Goal: Complete application form

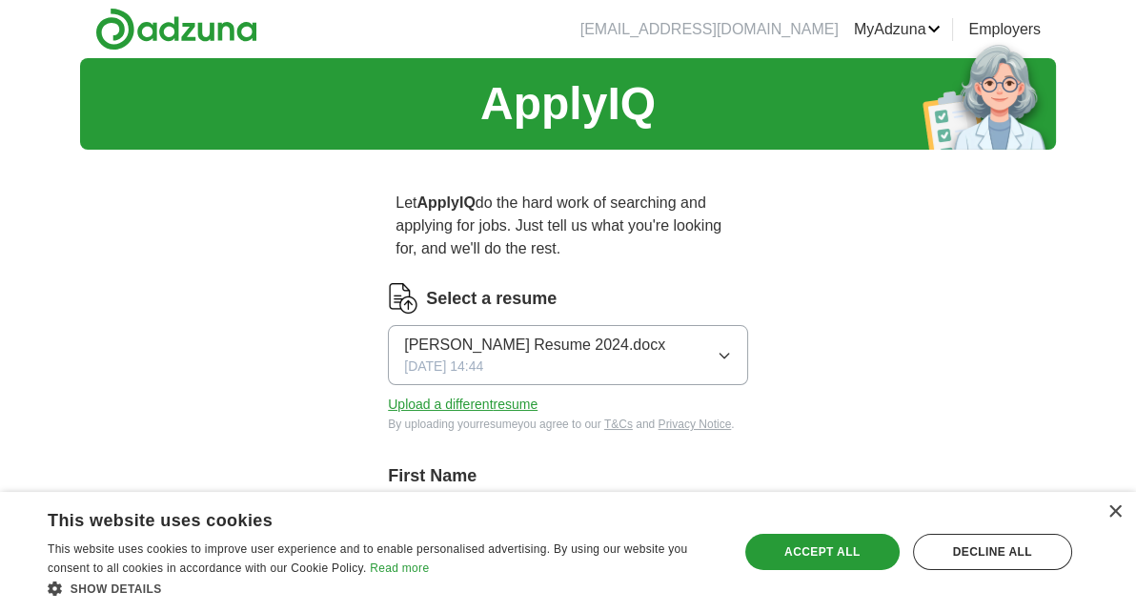
click at [723, 352] on icon "button" at bounding box center [724, 355] width 15 height 15
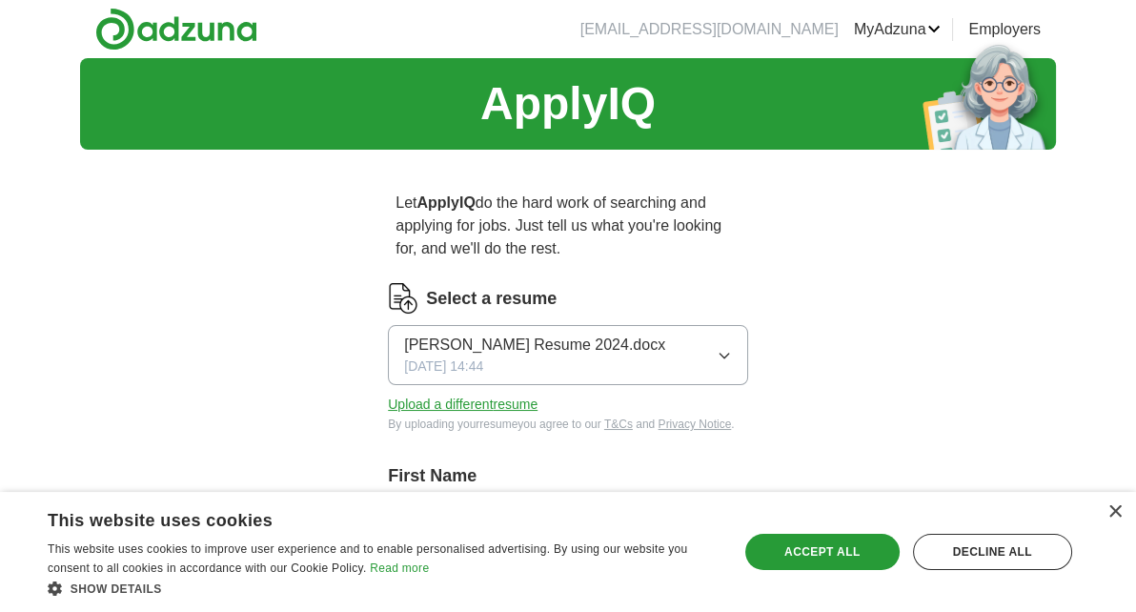
click at [495, 407] on button "Upload a different resume" at bounding box center [463, 405] width 150 height 20
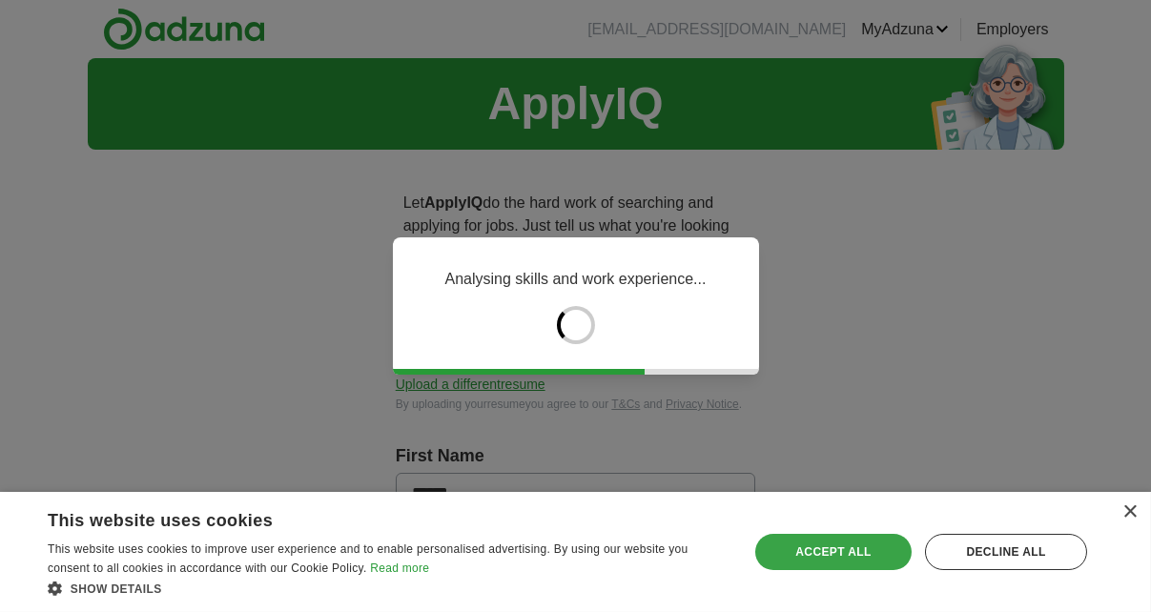
click at [856, 543] on div "Accept all" at bounding box center [833, 552] width 156 height 36
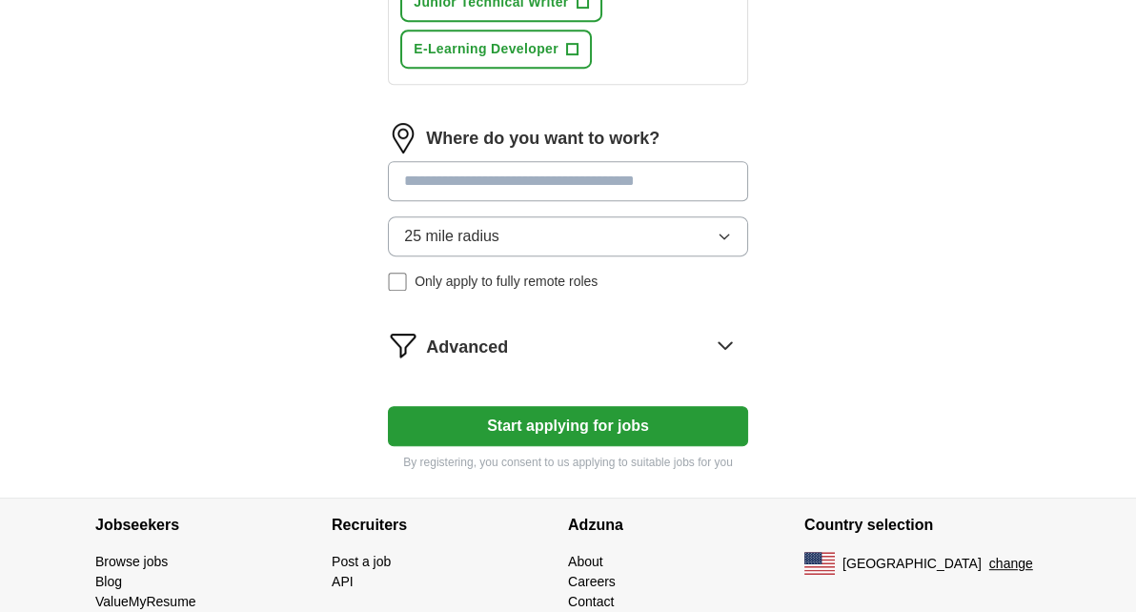
scroll to position [1110, 0]
click at [635, 160] on input at bounding box center [568, 180] width 360 height 40
click at [621, 194] on div "Where do you want to work? 25 mile radius Only apply to fully remote roles" at bounding box center [568, 214] width 360 height 184
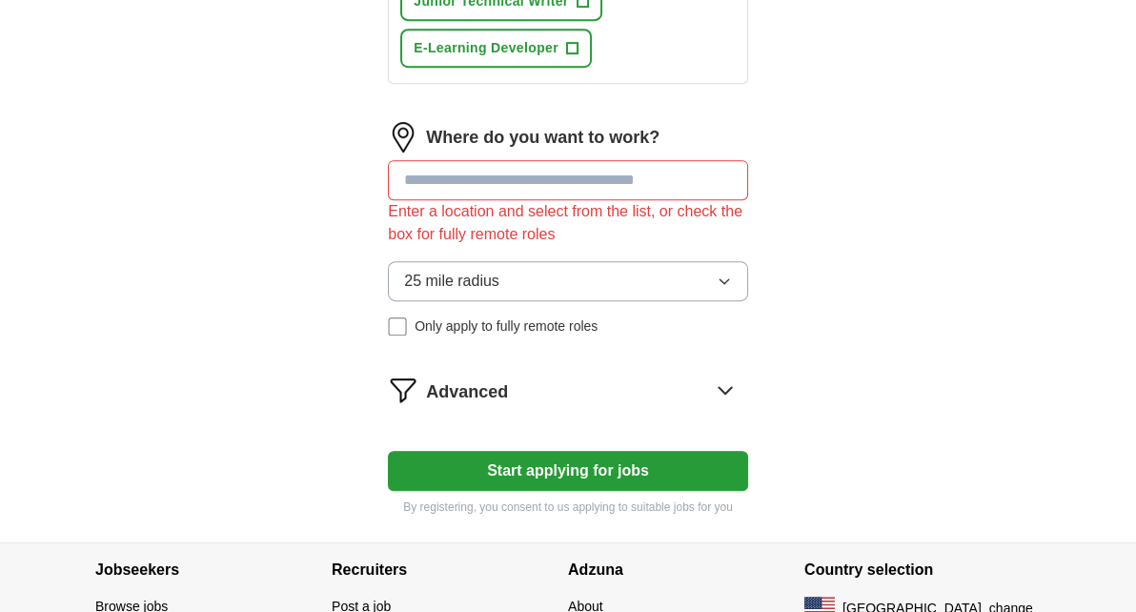
click at [548, 160] on input at bounding box center [568, 180] width 360 height 40
type input "*"
type input "**********"
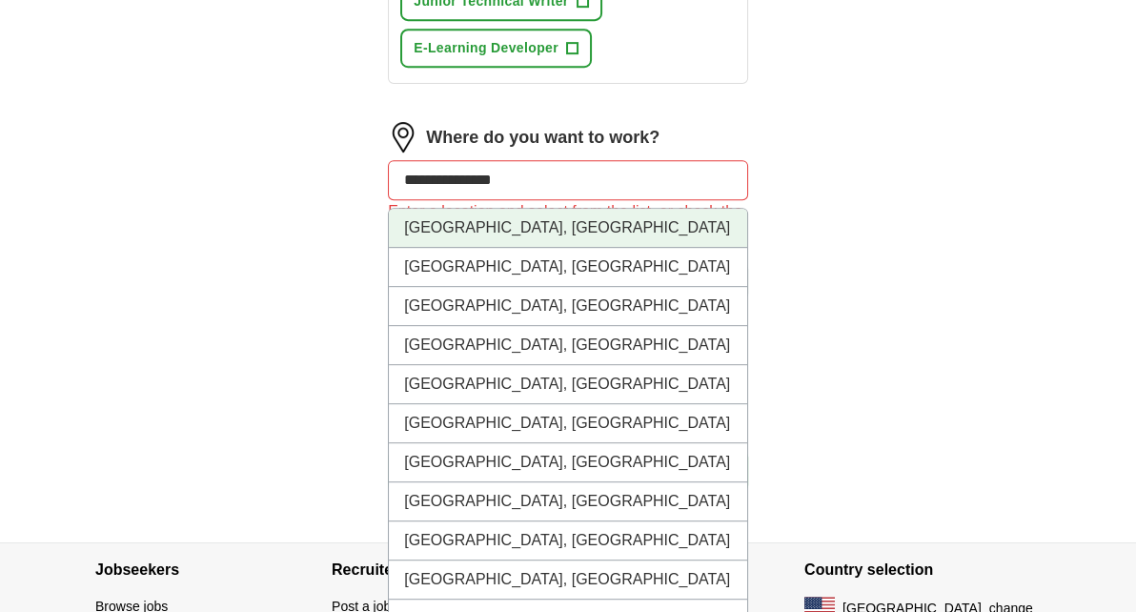
click at [473, 209] on li "[GEOGRAPHIC_DATA], [GEOGRAPHIC_DATA]" at bounding box center [568, 228] width 358 height 39
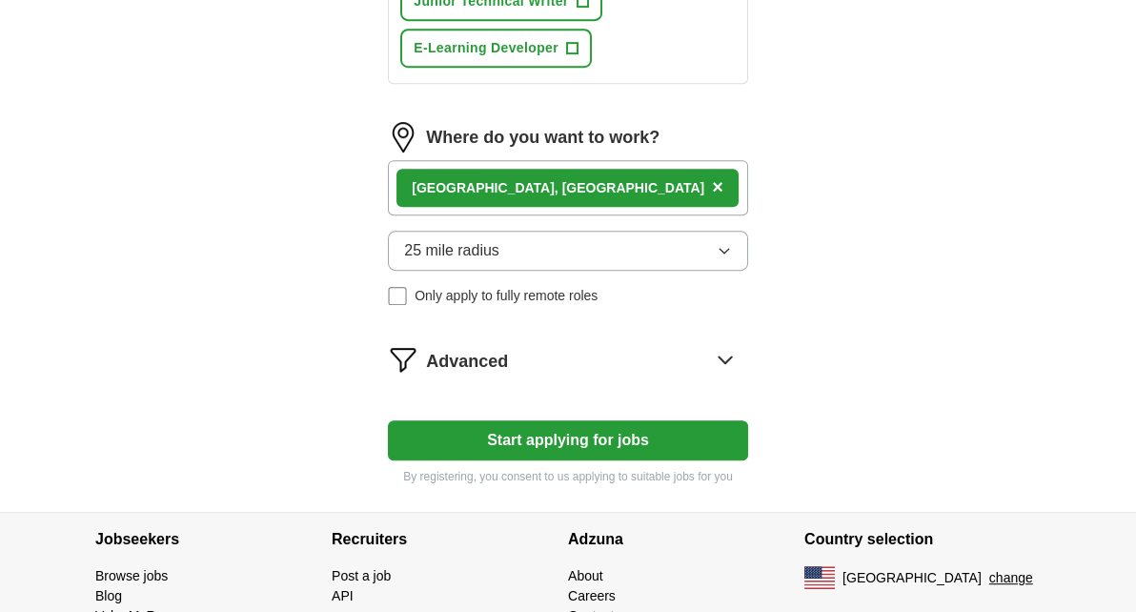
click at [433, 239] on span "25 mile radius" at bounding box center [451, 250] width 95 height 23
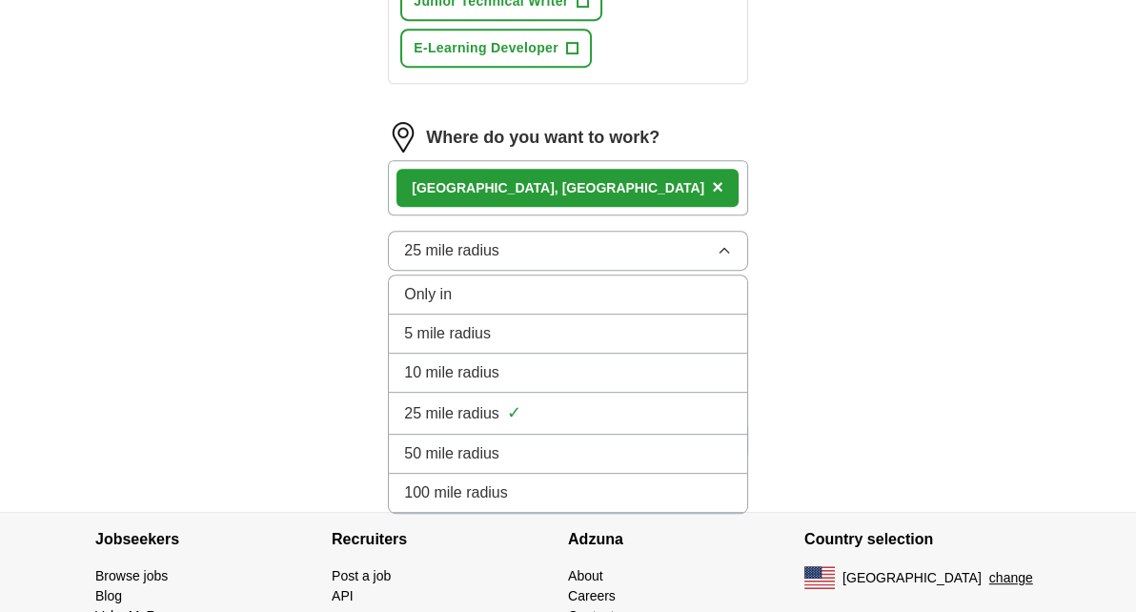
click at [494, 481] on span "100 mile radius" at bounding box center [456, 492] width 104 height 23
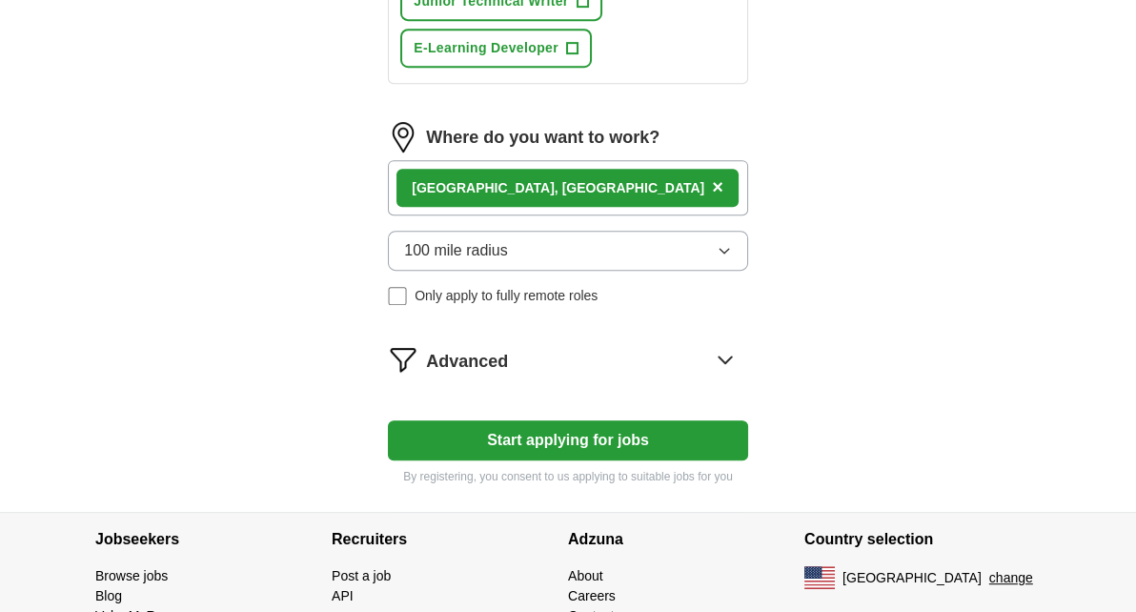
click at [497, 420] on button "Start applying for jobs" at bounding box center [568, 440] width 360 height 40
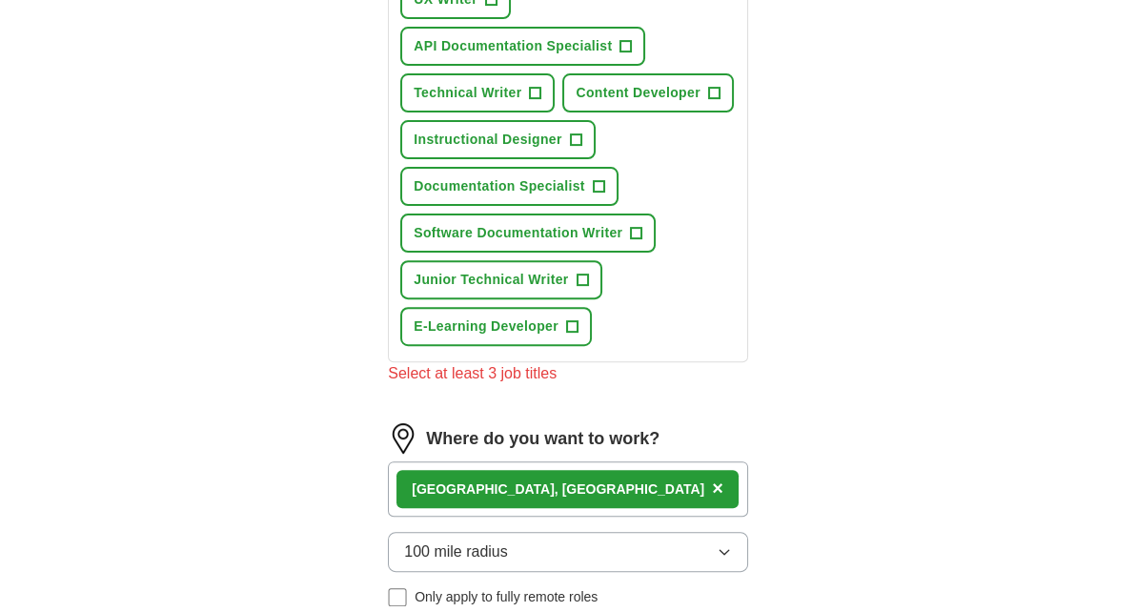
scroll to position [814, 0]
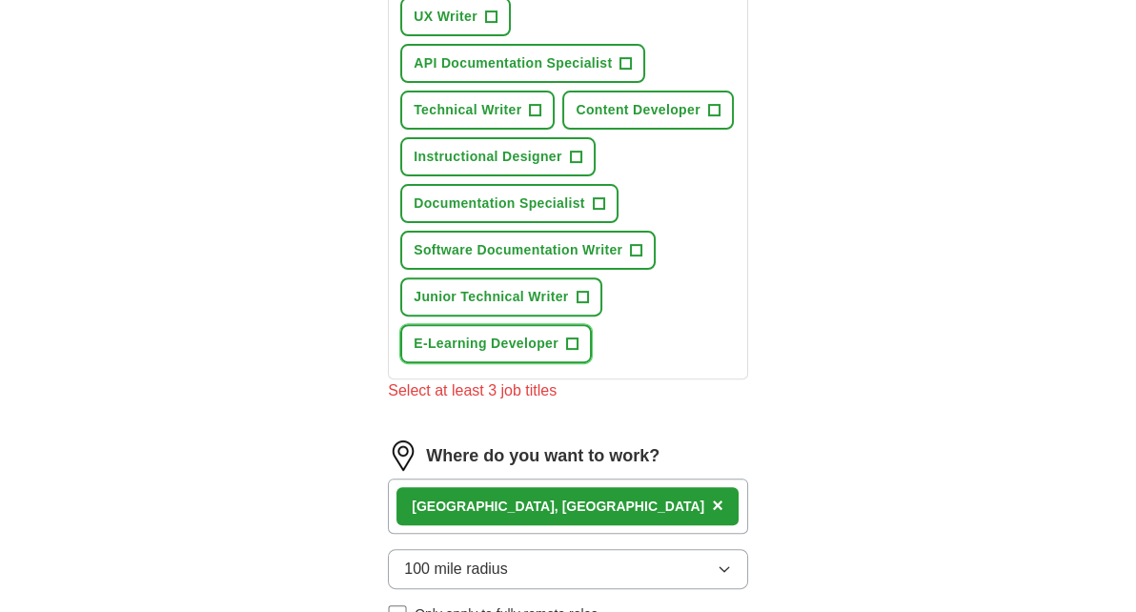
click at [572, 337] on span "+" at bounding box center [571, 344] width 11 height 15
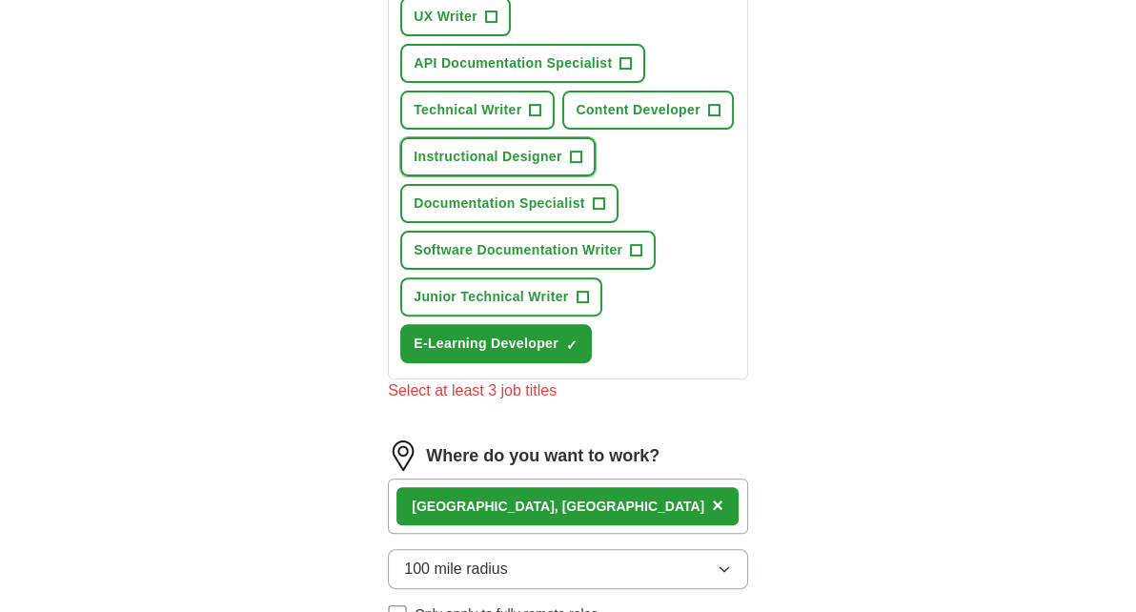
click at [571, 150] on span "+" at bounding box center [575, 157] width 11 height 15
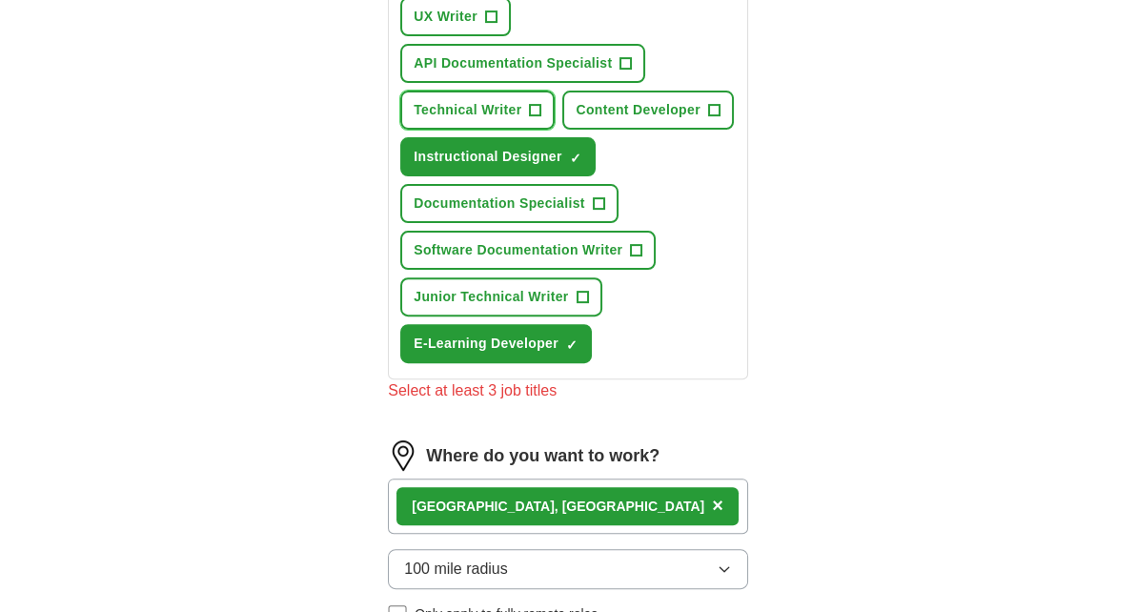
click at [536, 103] on span "+" at bounding box center [535, 110] width 11 height 15
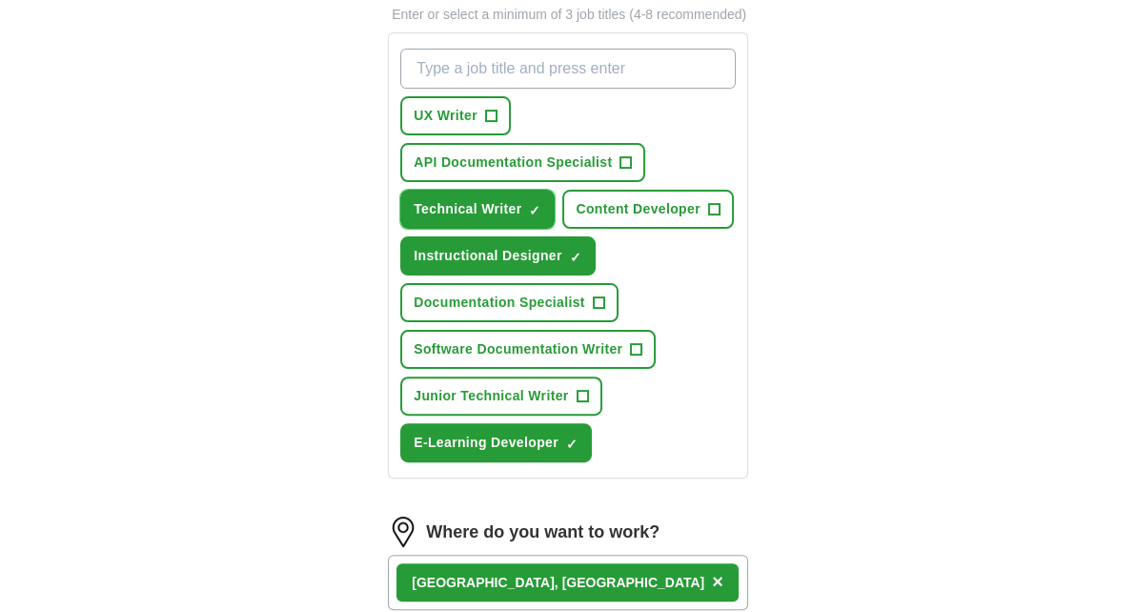
scroll to position [632, 0]
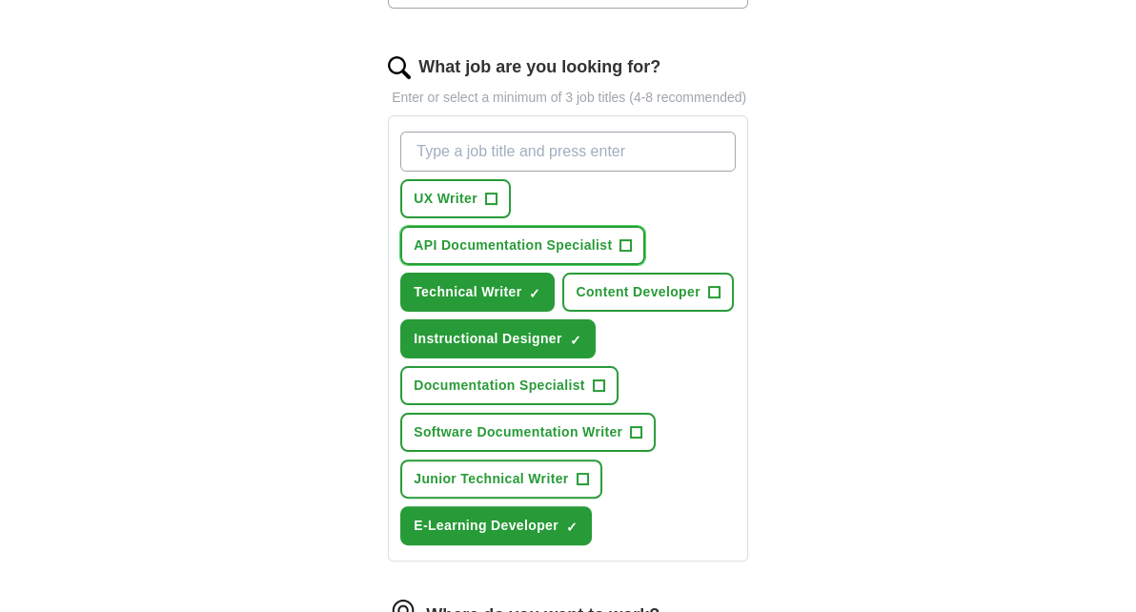
click at [624, 238] on span "+" at bounding box center [626, 245] width 11 height 15
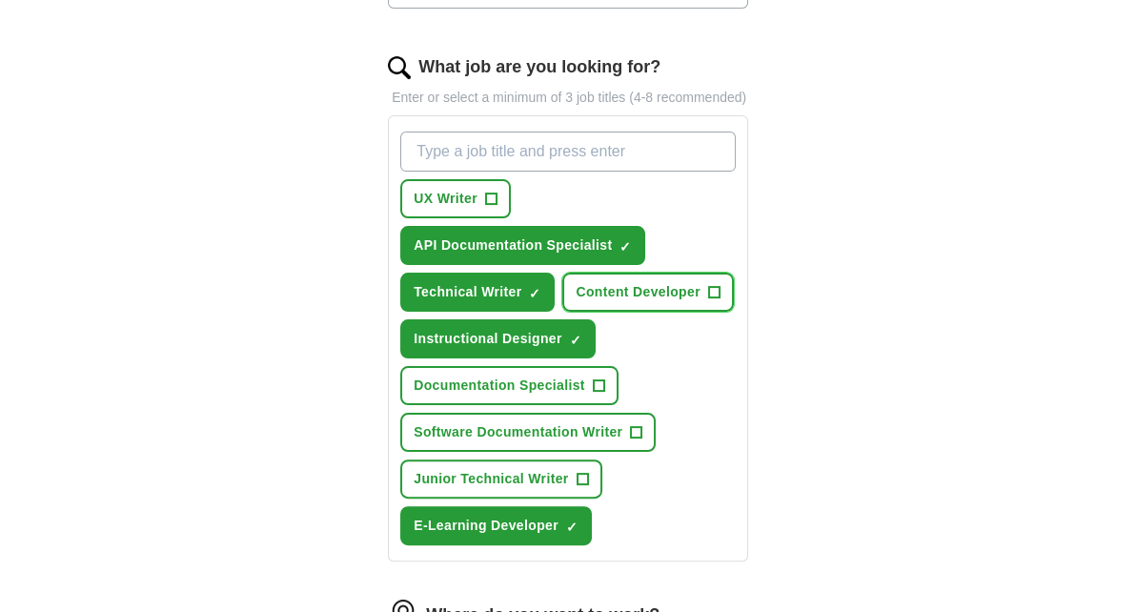
click at [720, 273] on button "Content Developer +" at bounding box center [648, 292] width 171 height 39
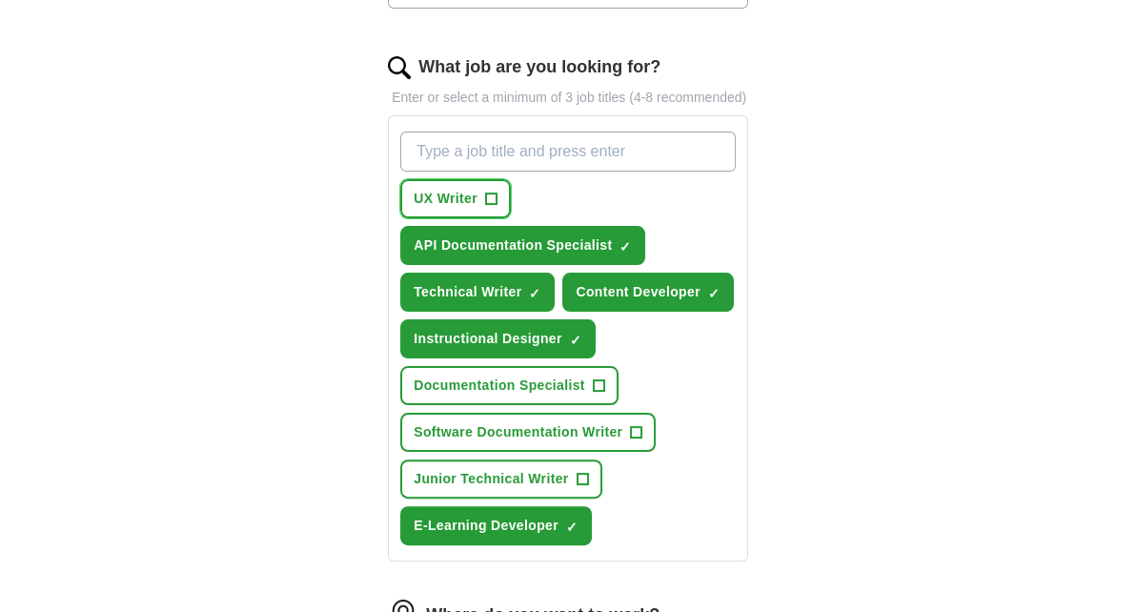
click at [493, 192] on span "+" at bounding box center [490, 199] width 11 height 15
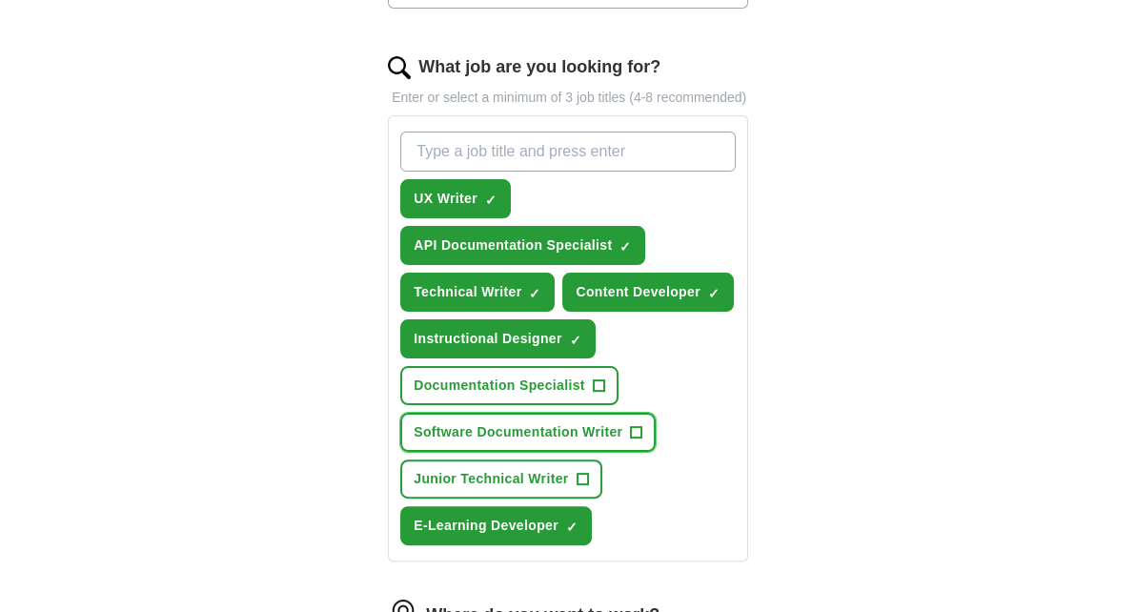
click at [633, 425] on span "+" at bounding box center [636, 432] width 11 height 15
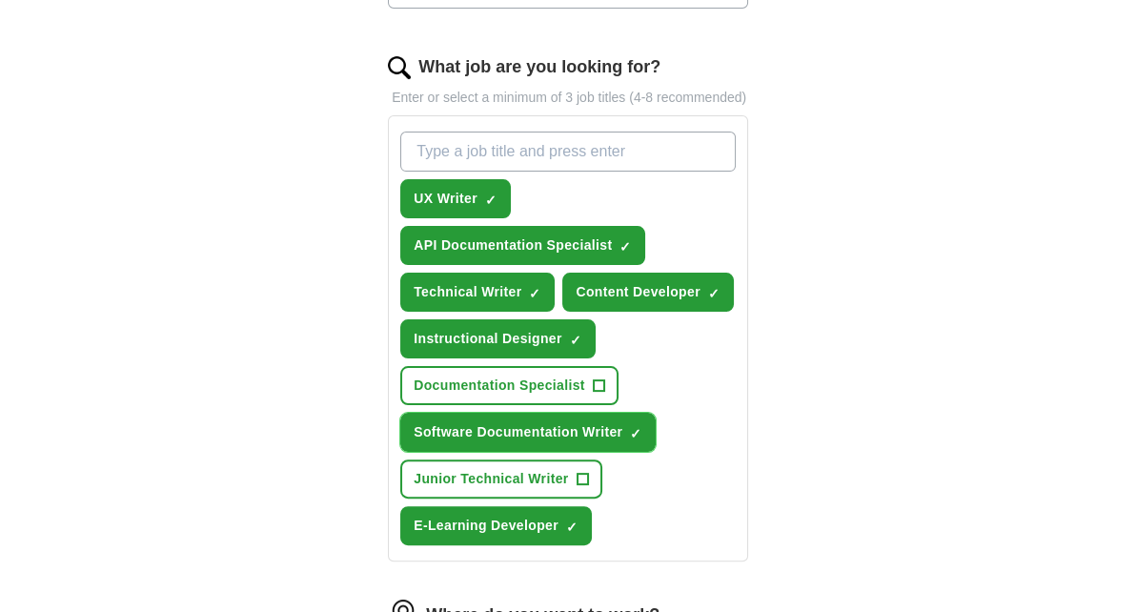
scroll to position [817, 0]
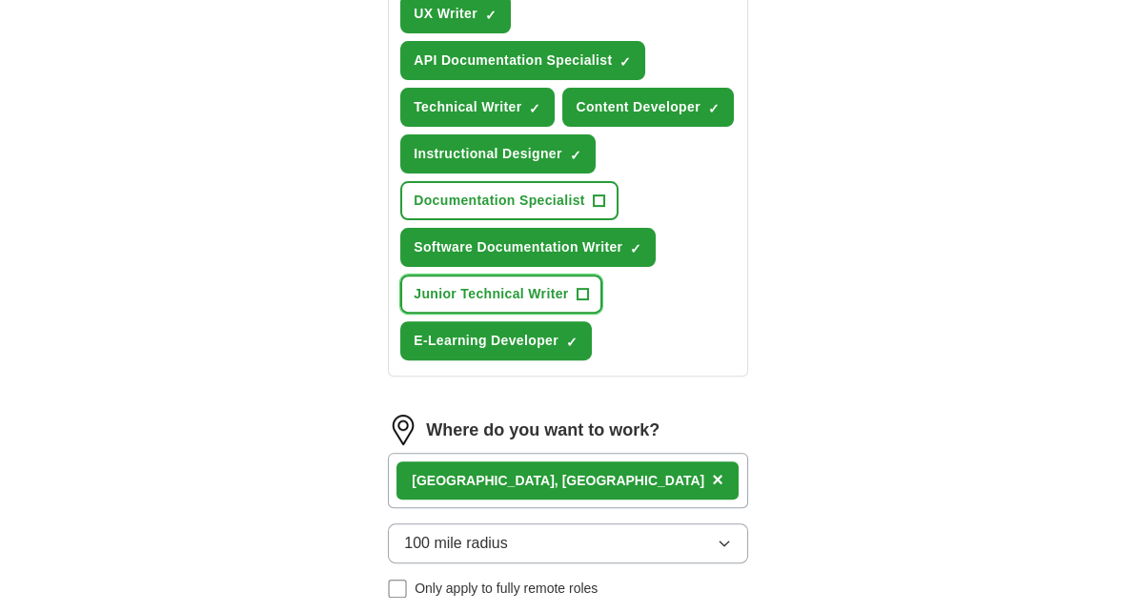
click at [583, 287] on span "+" at bounding box center [582, 294] width 11 height 15
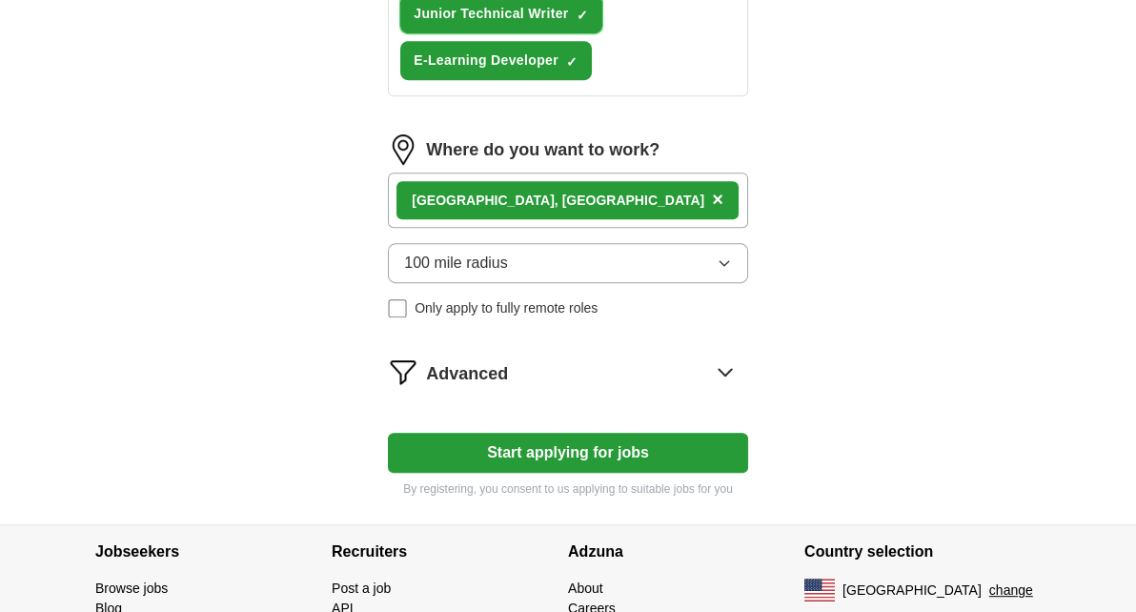
scroll to position [1127, 0]
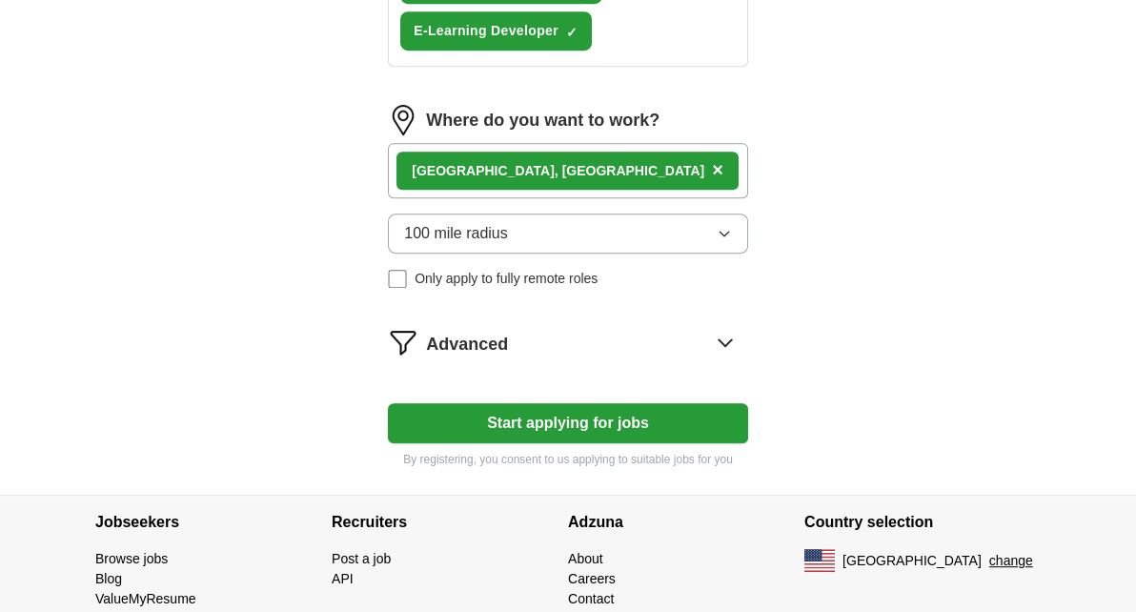
click at [506, 403] on button "Start applying for jobs" at bounding box center [568, 423] width 360 height 40
select select "**"
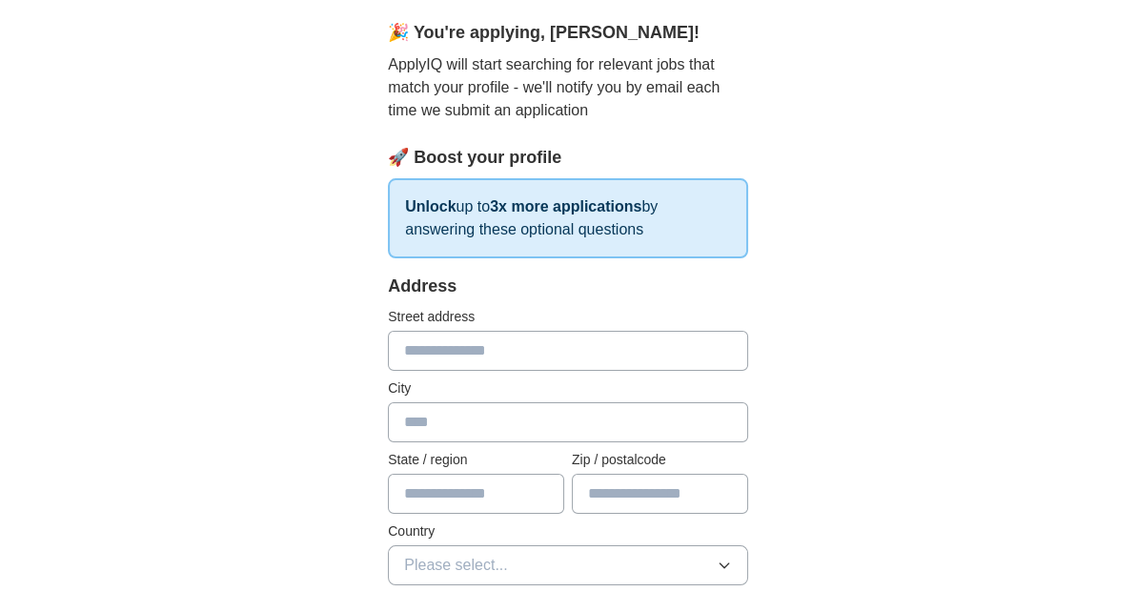
scroll to position [281, 0]
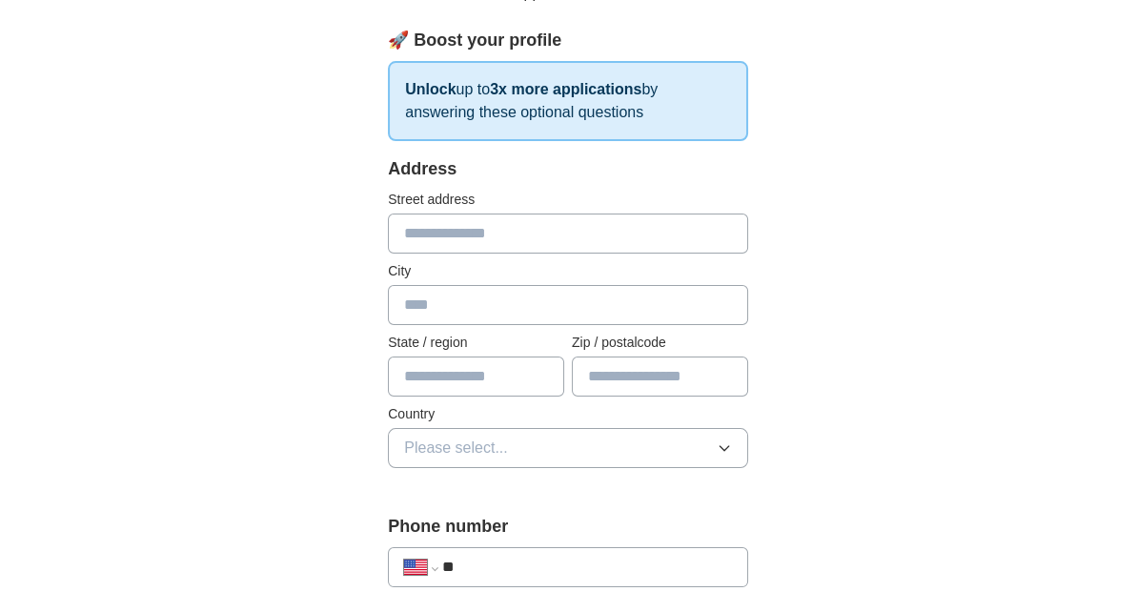
click at [640, 214] on input "text" at bounding box center [568, 234] width 360 height 40
type input "**********"
type input "******"
type input "**"
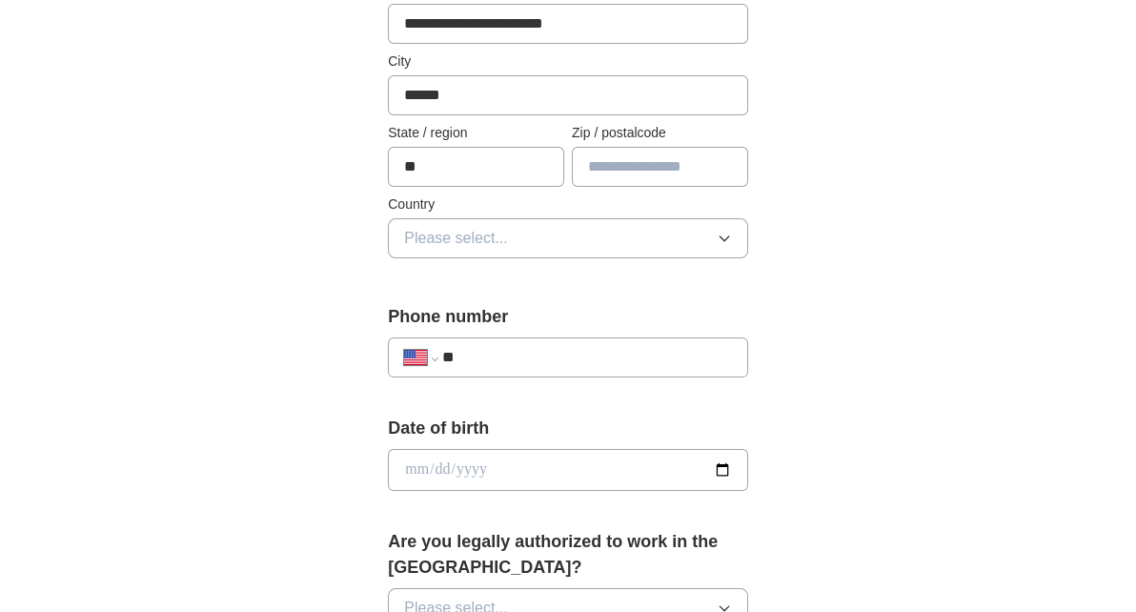
scroll to position [499, 0]
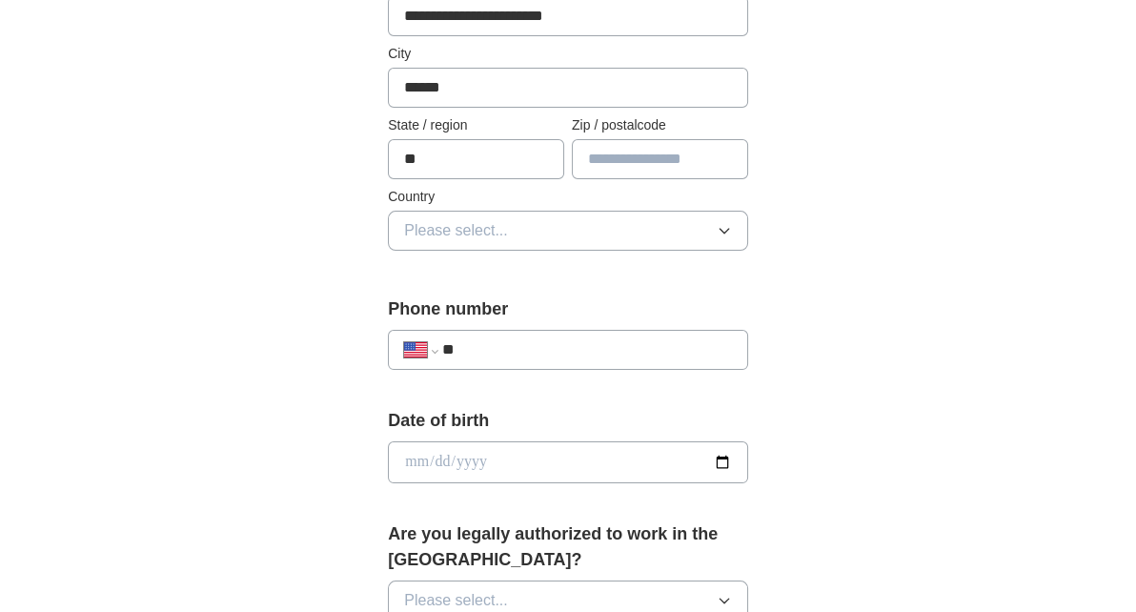
click at [688, 165] on input "text" at bounding box center [660, 159] width 176 height 40
type input "*****"
click at [705, 233] on button "Please select..." at bounding box center [568, 231] width 360 height 40
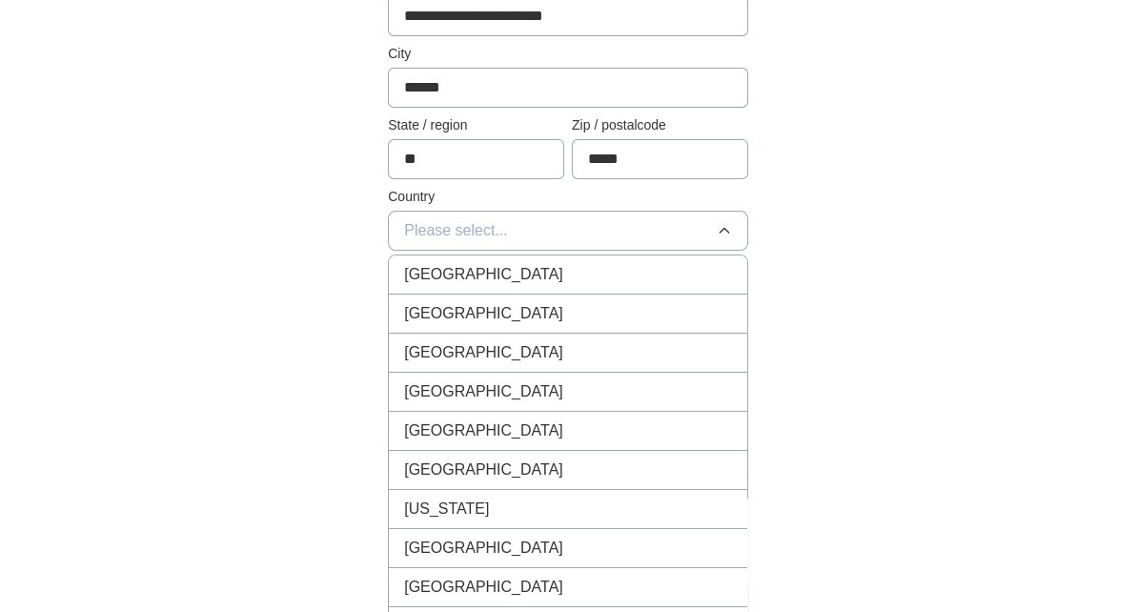
click at [580, 308] on div "[GEOGRAPHIC_DATA]" at bounding box center [568, 313] width 328 height 23
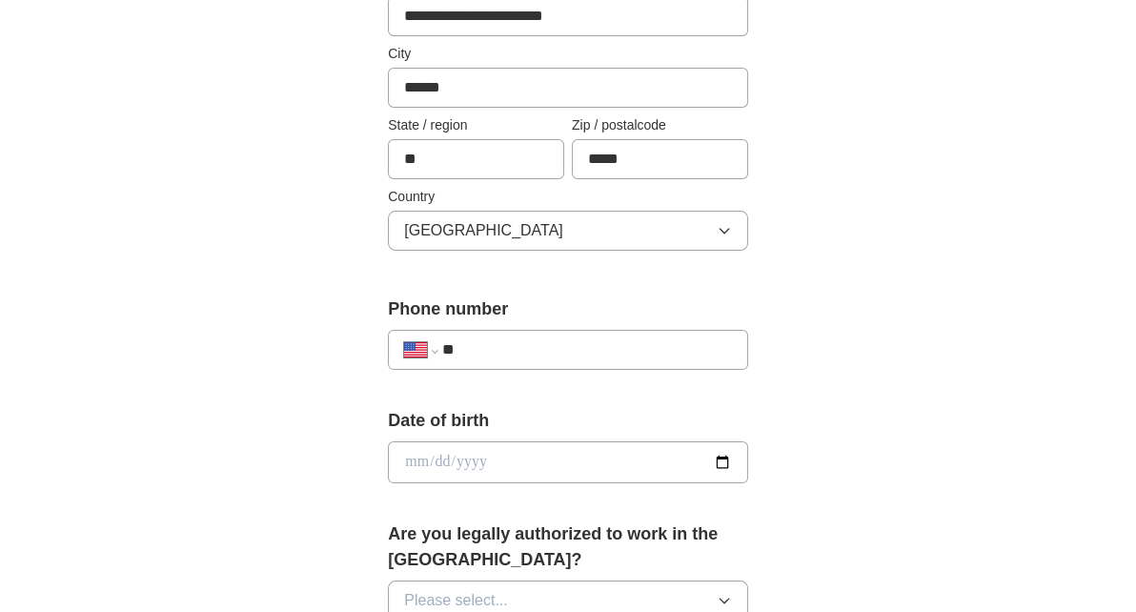
click at [549, 338] on input "**" at bounding box center [587, 349] width 290 height 23
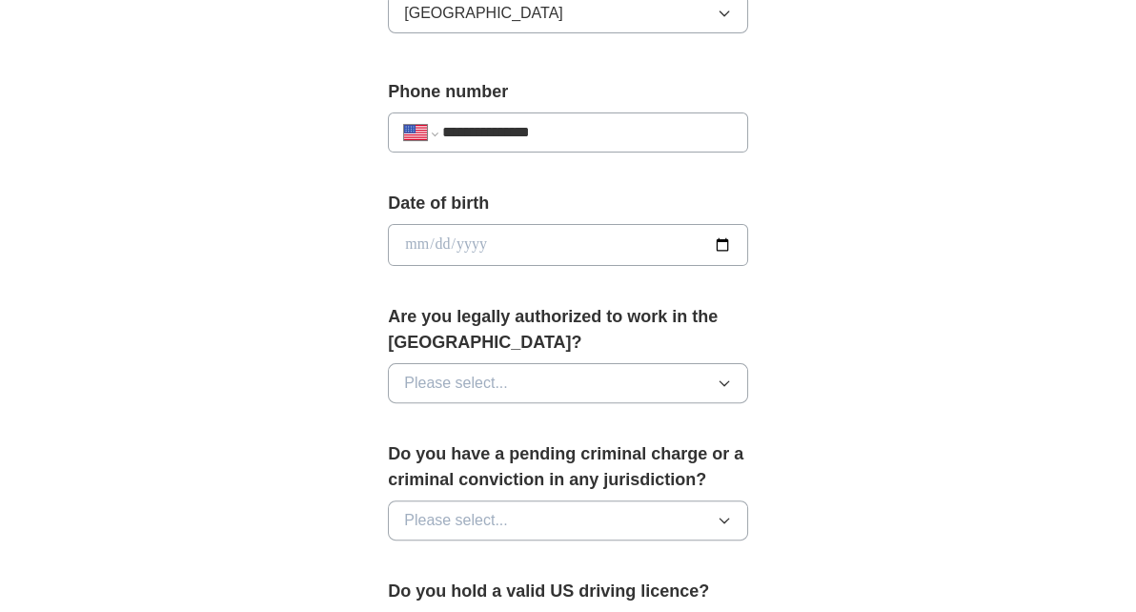
scroll to position [723, 0]
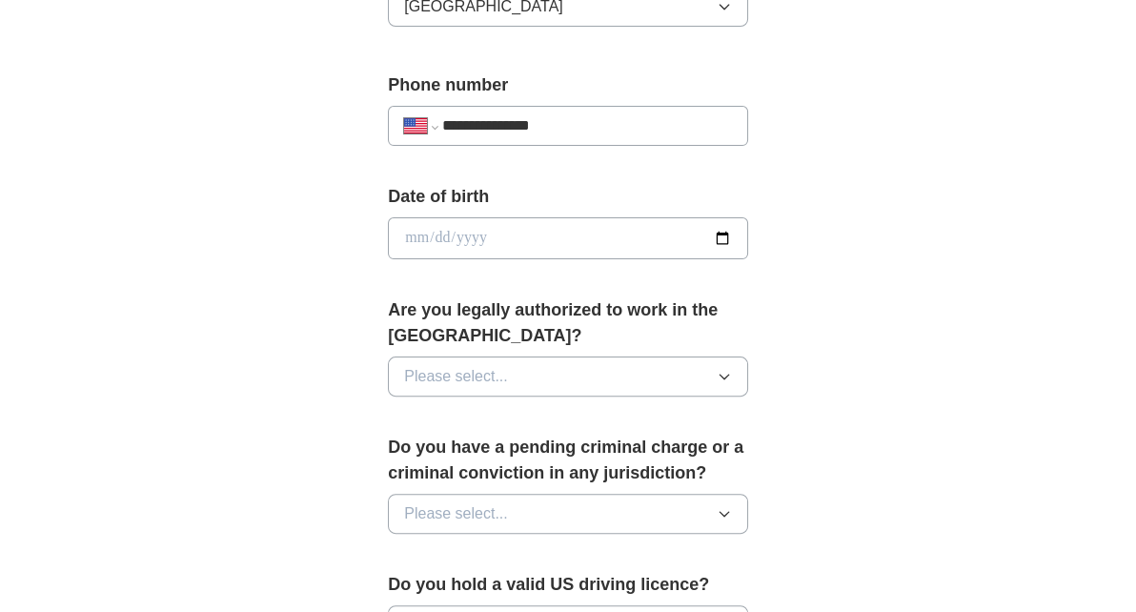
type input "**********"
click at [547, 245] on input "date" at bounding box center [568, 238] width 360 height 42
type input "**********"
click at [491, 387] on button "Please select..." at bounding box center [568, 377] width 360 height 40
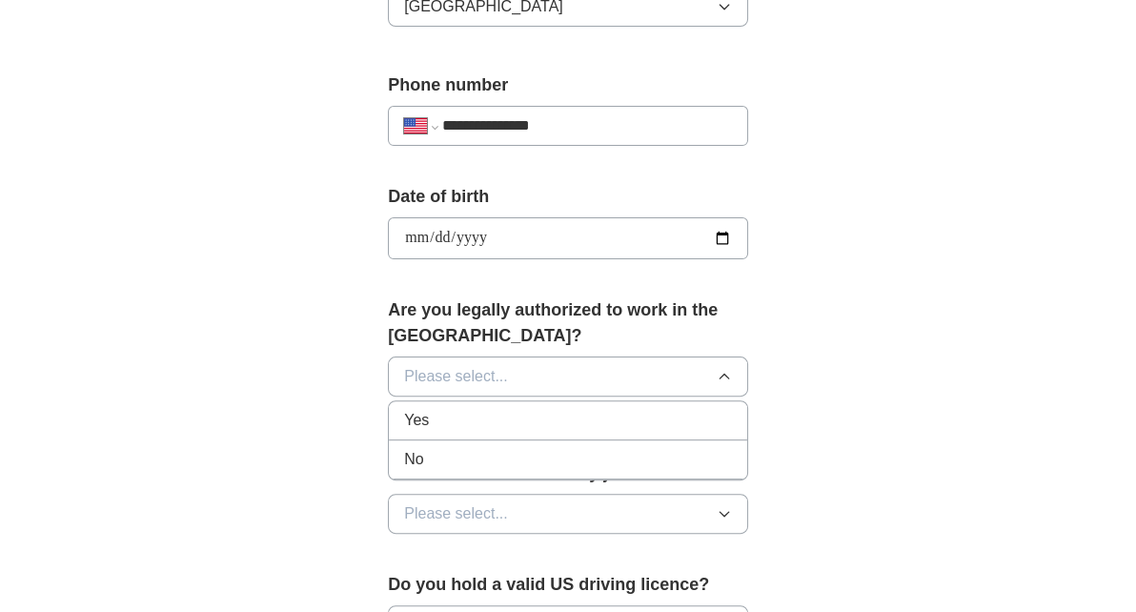
click at [435, 420] on div "Yes" at bounding box center [568, 420] width 328 height 23
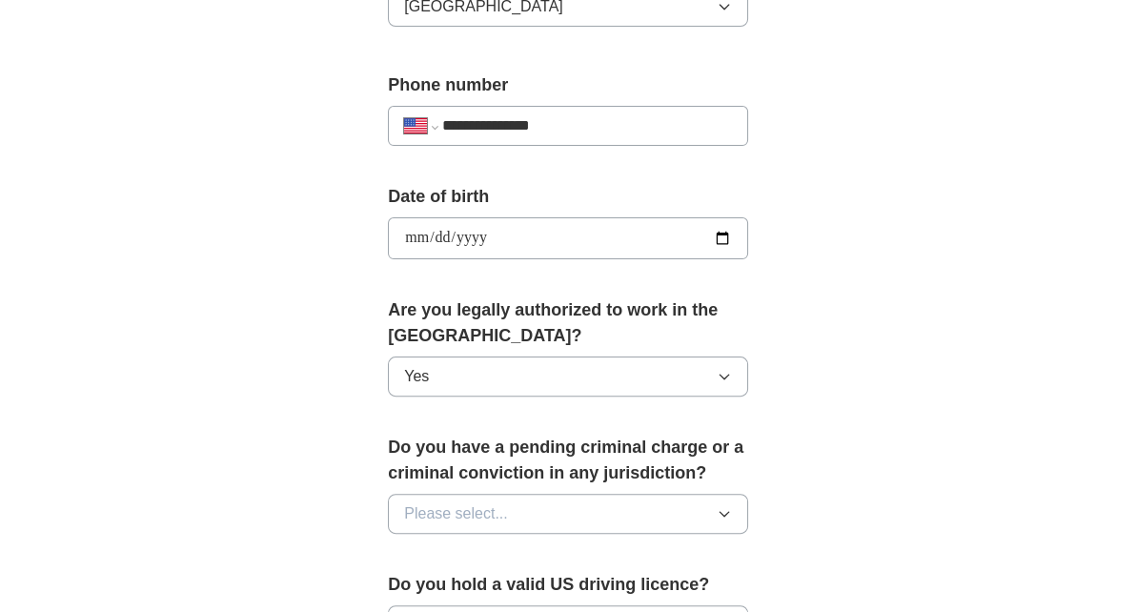
click at [440, 502] on span "Please select..." at bounding box center [456, 513] width 104 height 23
click at [418, 589] on span "No" at bounding box center [413, 596] width 19 height 23
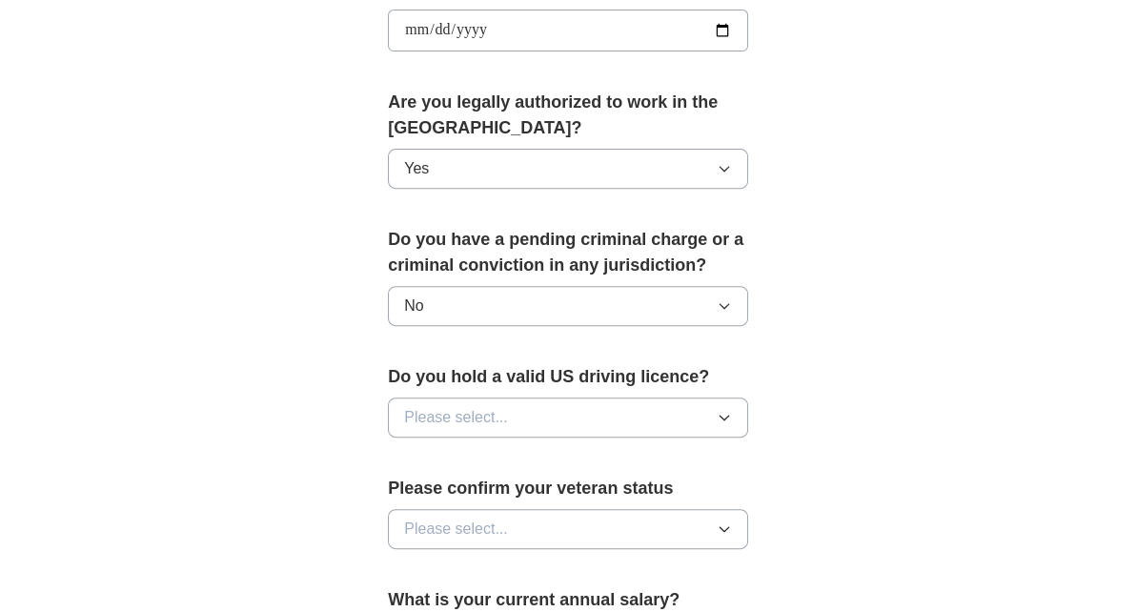
scroll to position [934, 0]
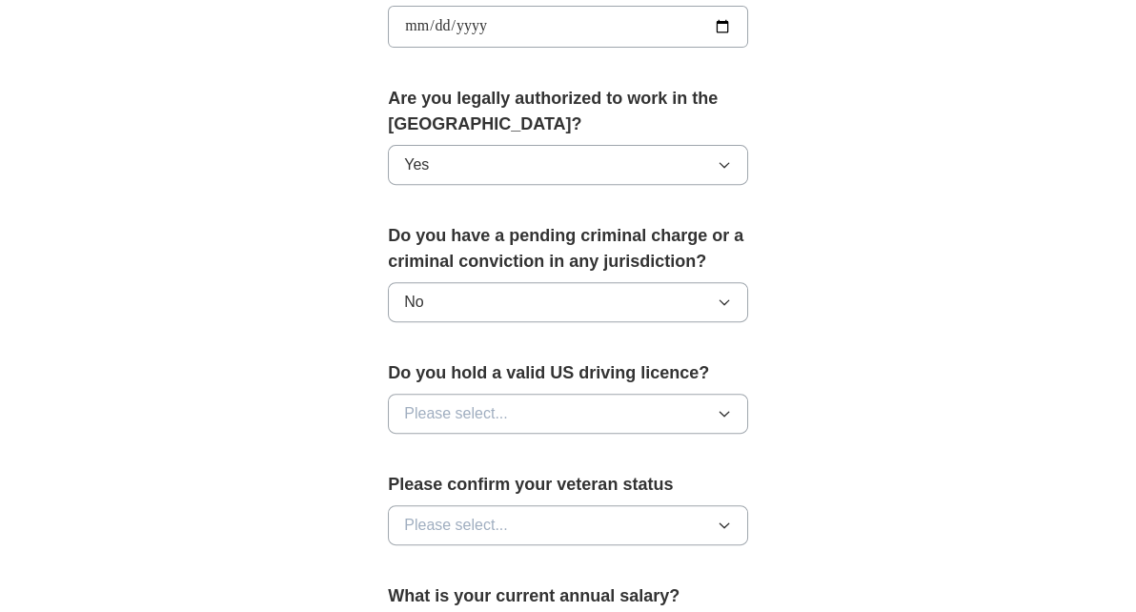
click at [612, 412] on button "Please select..." at bounding box center [568, 414] width 360 height 40
click at [503, 460] on li "Yes" at bounding box center [568, 458] width 358 height 39
click at [456, 523] on span "Please select..." at bounding box center [456, 525] width 104 height 23
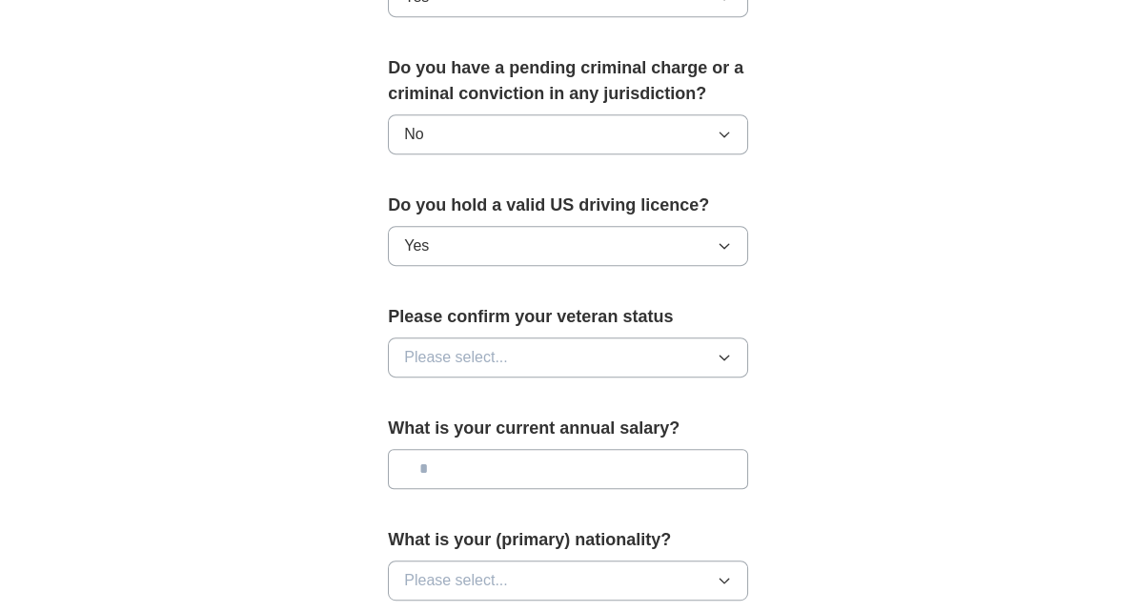
scroll to position [1146, 0]
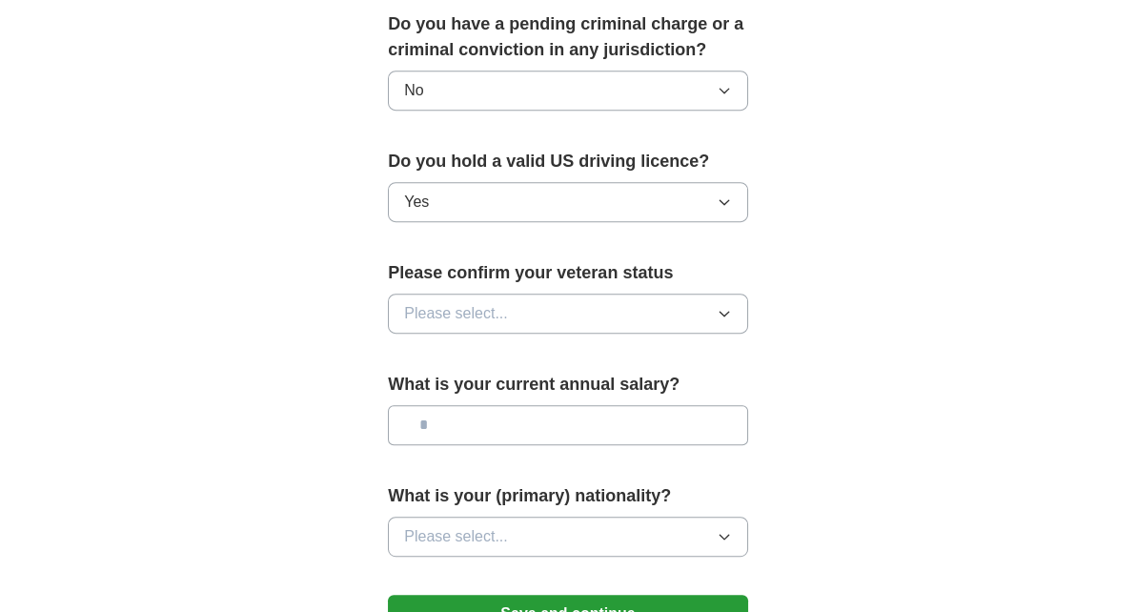
click at [699, 311] on button "Please select..." at bounding box center [568, 314] width 360 height 40
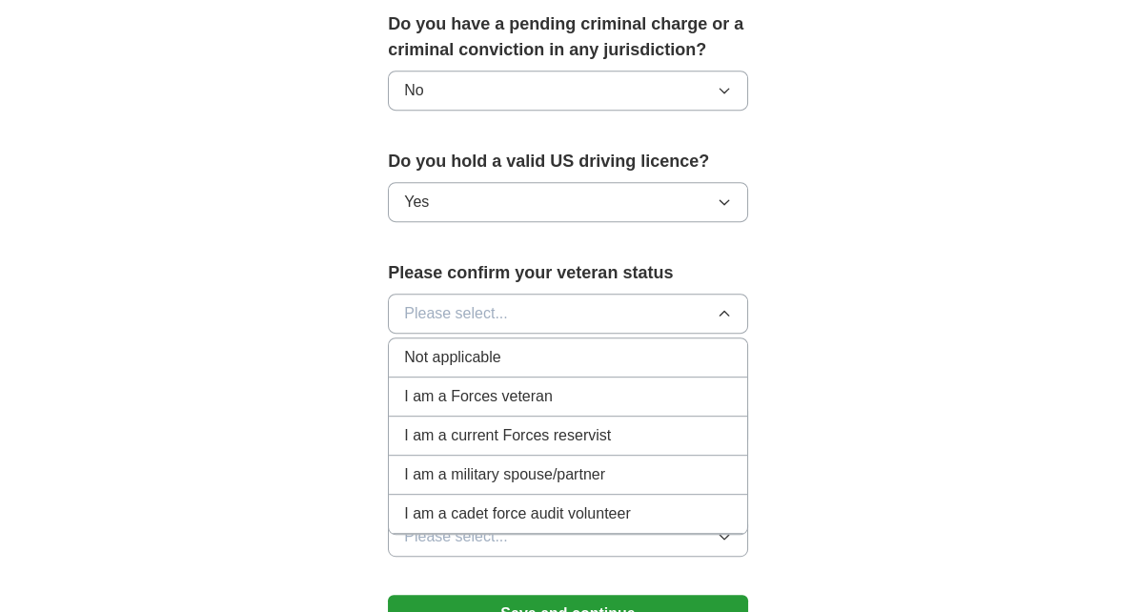
click at [513, 346] on div "Not applicable" at bounding box center [568, 357] width 328 height 23
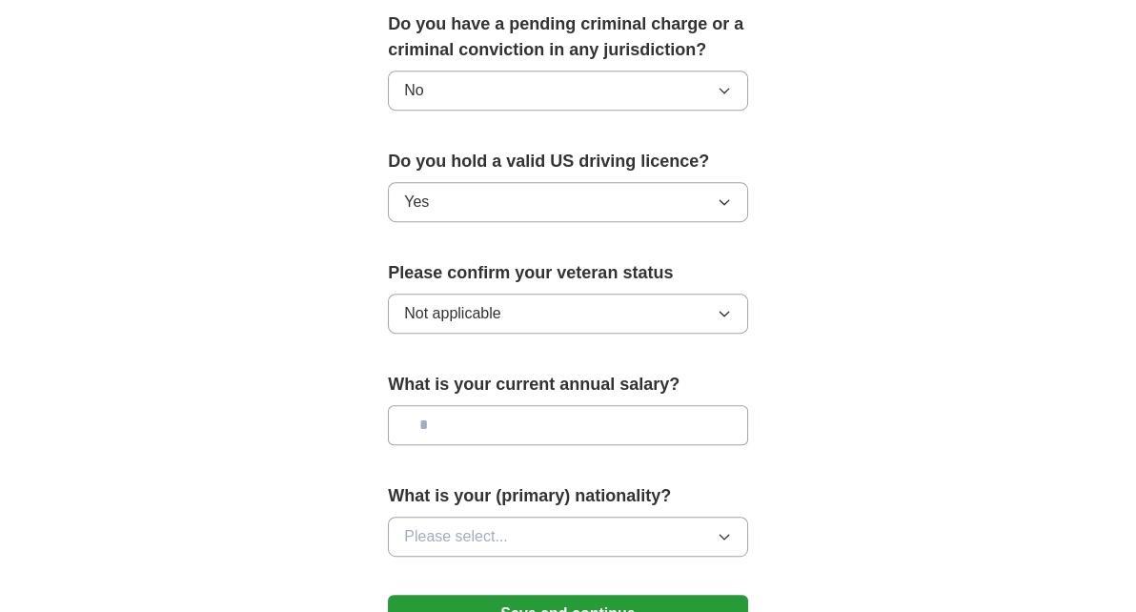
click at [492, 302] on span "Not applicable" at bounding box center [452, 313] width 96 height 23
click at [595, 422] on input "text" at bounding box center [568, 425] width 360 height 40
type input "*******"
click at [502, 534] on span "Please select..." at bounding box center [456, 536] width 104 height 23
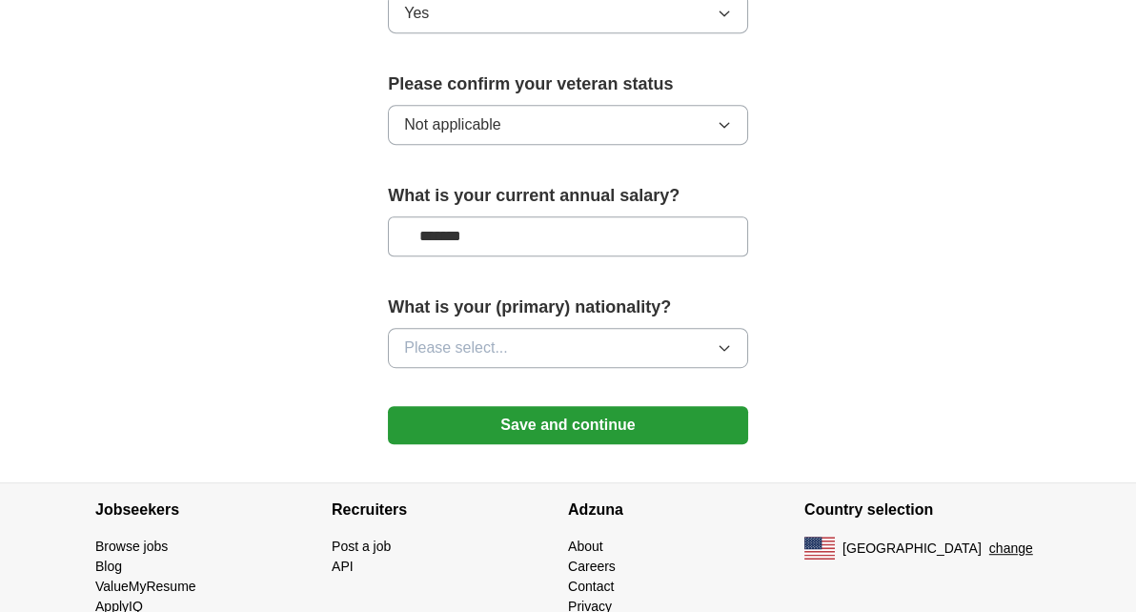
scroll to position [1324, 0]
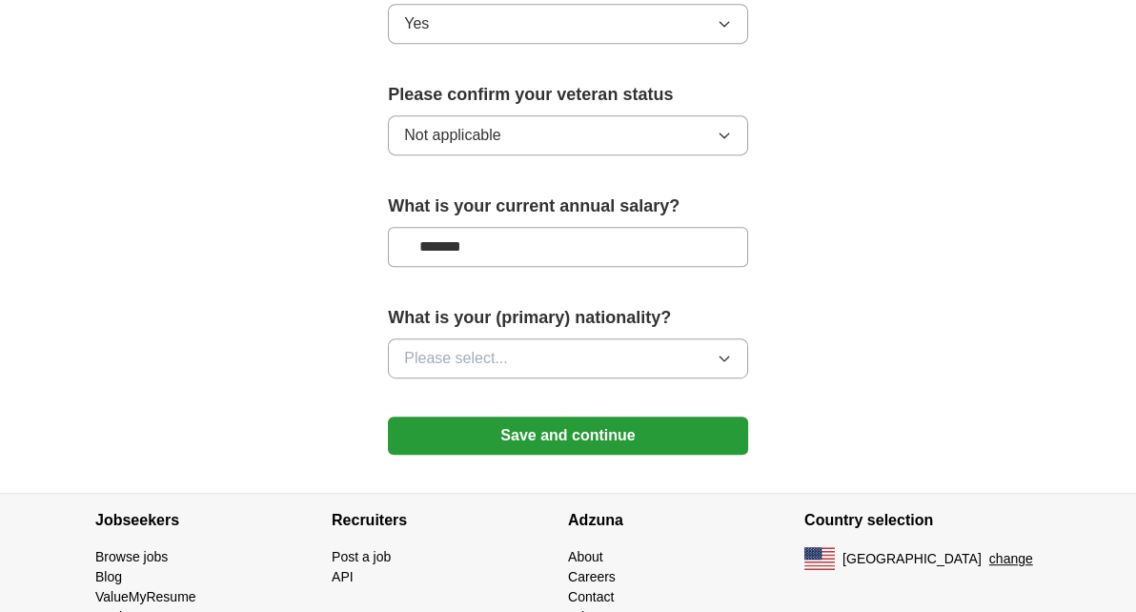
click at [496, 338] on button "Please select..." at bounding box center [568, 358] width 360 height 40
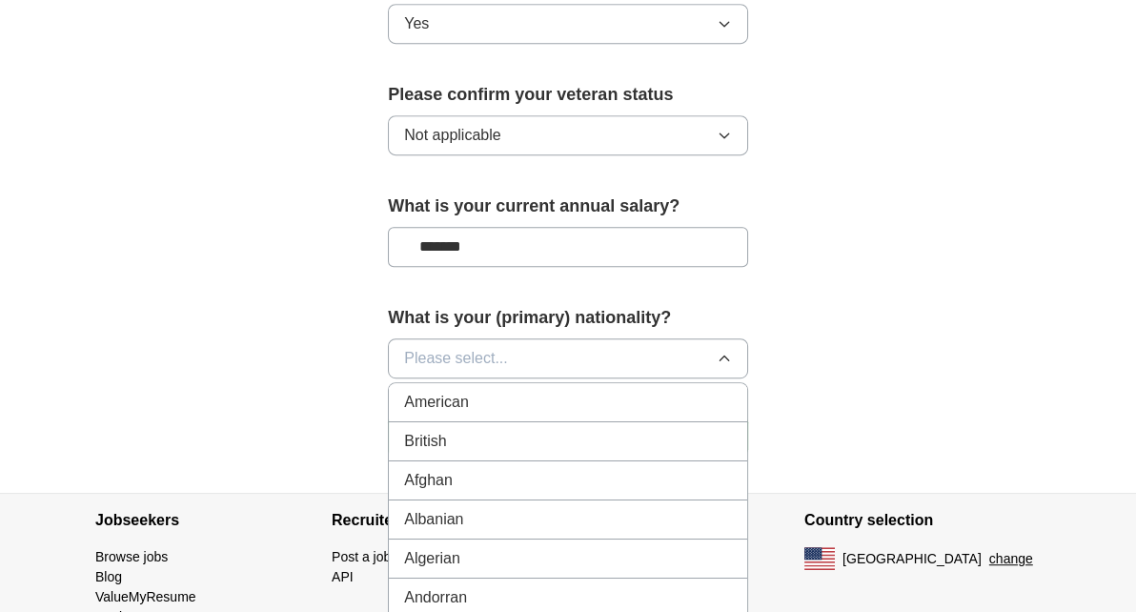
click at [484, 398] on div "American" at bounding box center [568, 402] width 328 height 23
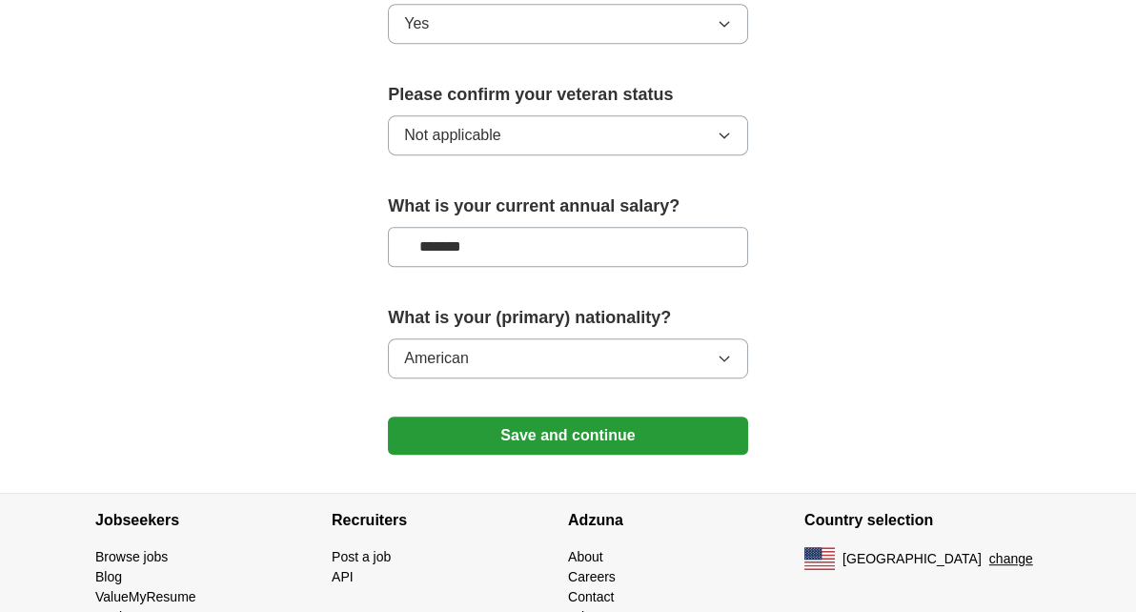
click at [509, 421] on button "Save and continue" at bounding box center [568, 436] width 360 height 38
